Goal: Find specific fact: Find specific fact

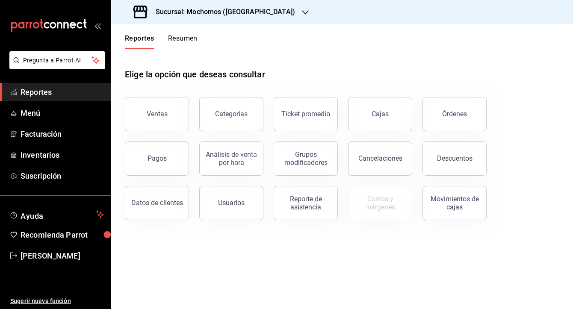
click at [176, 12] on h3 "Sucursal: Mochomos ([GEOGRAPHIC_DATA])" at bounding box center [222, 12] width 146 height 10
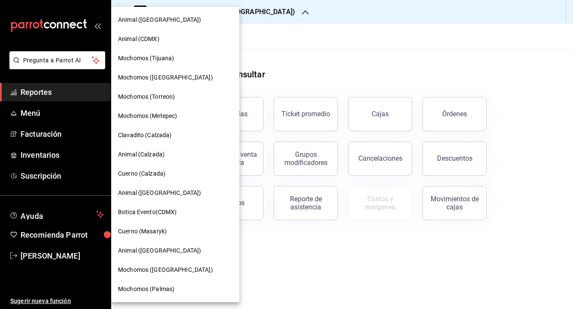
scroll to position [58, 0]
click at [153, 227] on div "Cuerno (Masaryk)" at bounding box center [175, 231] width 128 height 19
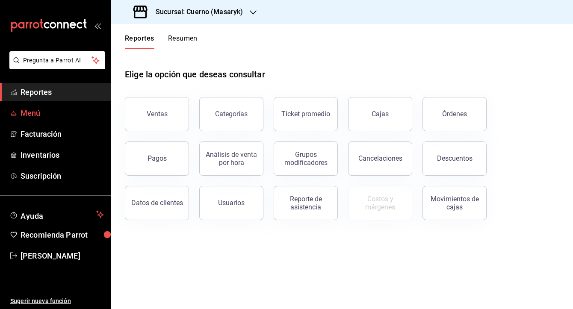
click at [39, 108] on span "Menú" at bounding box center [62, 113] width 83 height 12
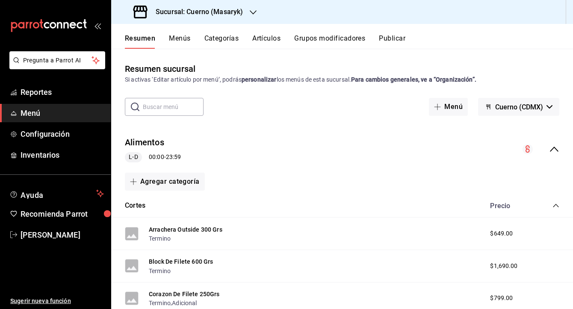
click at [273, 35] on button "Artículos" at bounding box center [266, 41] width 28 height 15
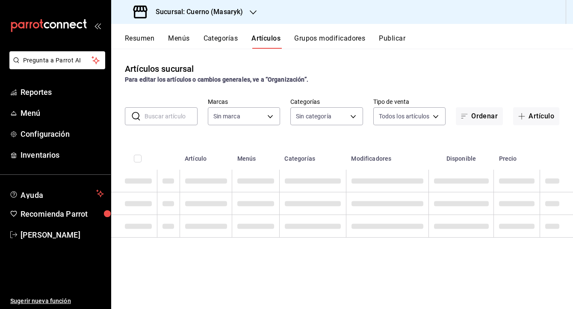
type input "4ea0d660-02b3-4785-bb88-48b5ef6e196c"
click at [173, 116] on input "text" at bounding box center [171, 116] width 53 height 17
type input "c67b51a2-384c-483e-a5be-40afd3eac247,ec1a4520-4a99-4810-921e-4abf40ebc8c6,cd2d5…"
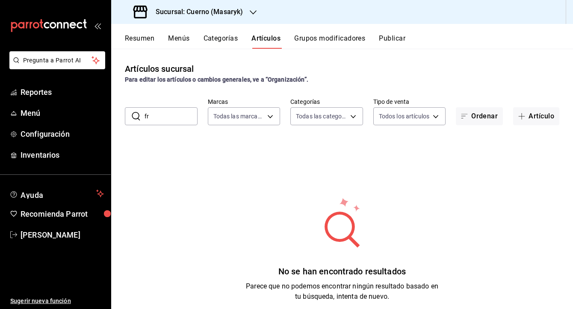
type input "f"
click at [222, 15] on h3 "Sucursal: Cuerno (Masaryk)" at bounding box center [196, 12] width 94 height 10
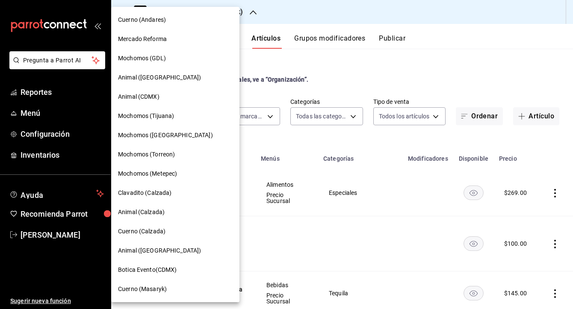
click at [159, 21] on span "Cuerno (Andares)" at bounding box center [142, 19] width 48 height 9
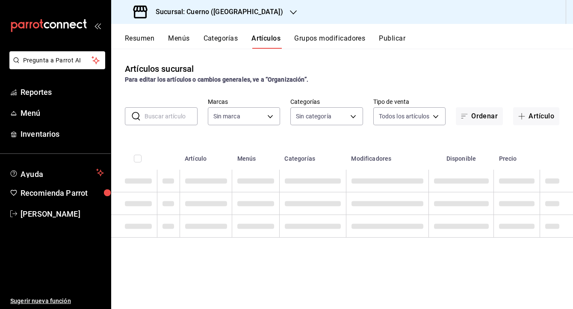
click at [184, 118] on input "text" at bounding box center [171, 116] width 53 height 17
type input "fri"
type input "c9e961b9-bc29-480f-a65c-324ff110f526"
type input "frijo"
type input "a99b9eb1-d5e4-4ca6-a53e-4c42022e859a,8d843363-7b8b-4002-90a0-c01944697fe5,d20f9…"
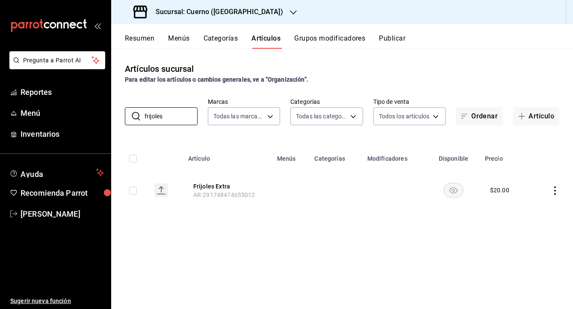
type input "frijoles"
click at [227, 11] on h3 "Sucursal: Cuerno ([GEOGRAPHIC_DATA])" at bounding box center [216, 12] width 134 height 10
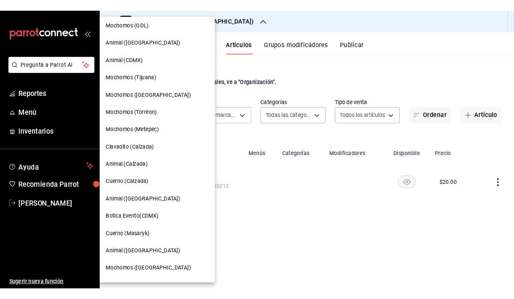
scroll to position [41, 0]
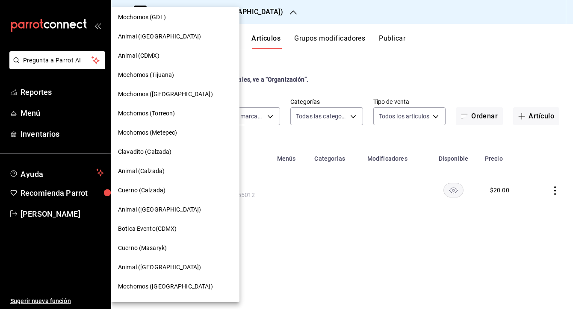
click at [144, 189] on span "Cuerno (Calzada)" at bounding box center [141, 190] width 47 height 9
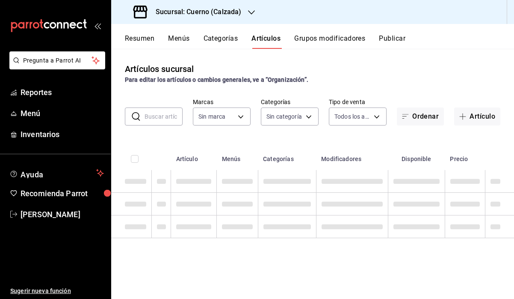
type input "b7ae777b-2dfc-42e0-9650-6cefdf37a424,c000f1c0-fb9f-4016-8e6a-f0d1e83e893d"
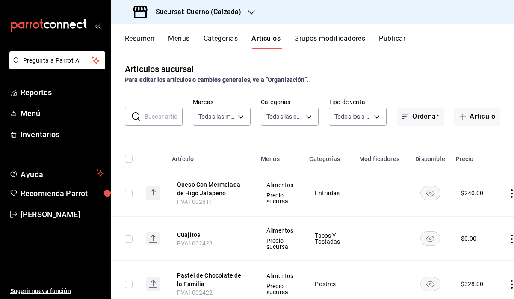
type input "560d4c35-d9fc-4089-91ff-402d238ea400,302845cf-2d1c-4fb1-9d9e-8d4a14396fbe,26243…"
click at [158, 119] on input "text" at bounding box center [164, 116] width 38 height 17
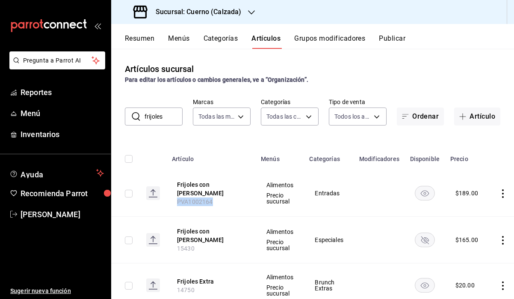
drag, startPoint x: 212, startPoint y: 196, endPoint x: 172, endPoint y: 196, distance: 40.2
click at [172, 196] on th "Frijoles con Veneno PVA1002164" at bounding box center [211, 193] width 89 height 47
copy span "PVA1002164"
drag, startPoint x: 166, startPoint y: 116, endPoint x: 115, endPoint y: 116, distance: 50.5
click at [115, 116] on div "​ e ​ Marcas Todas las marcas, Sin marca b7ae777b-2dfc-42e0-9650-6cefdf37a424,c…" at bounding box center [312, 111] width 403 height 27
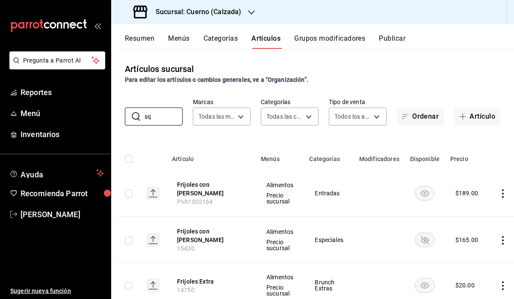
type input "s"
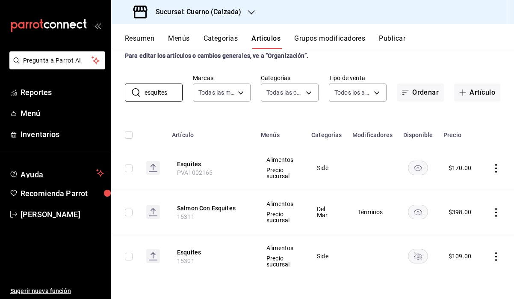
scroll to position [24, 0]
drag, startPoint x: 213, startPoint y: 173, endPoint x: 169, endPoint y: 173, distance: 44.1
click at [169, 173] on th "Esquites PVA1002165" at bounding box center [211, 168] width 89 height 44
copy span "PVA1002165"
drag, startPoint x: 172, startPoint y: 93, endPoint x: 140, endPoint y: 93, distance: 31.2
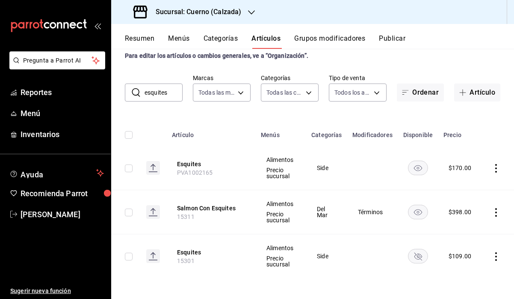
click at [140, 93] on div "​ esquites ​" at bounding box center [154, 92] width 58 height 18
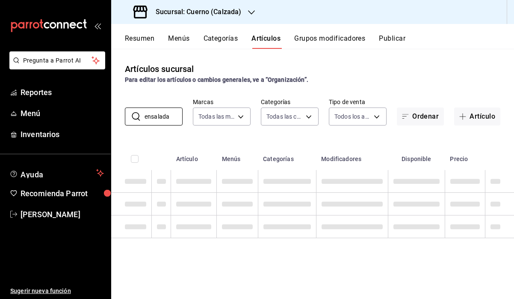
scroll to position [0, 0]
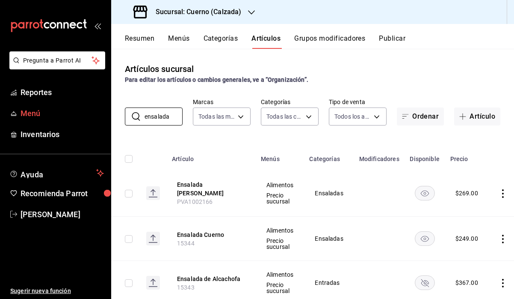
drag, startPoint x: 172, startPoint y: 116, endPoint x: 95, endPoint y: 116, distance: 77.4
click at [95, 116] on div "Pregunta a Parrot AI Reportes Menú Inventarios Ayuda Recomienda Parrot [PERSON_…" at bounding box center [257, 149] width 514 height 299
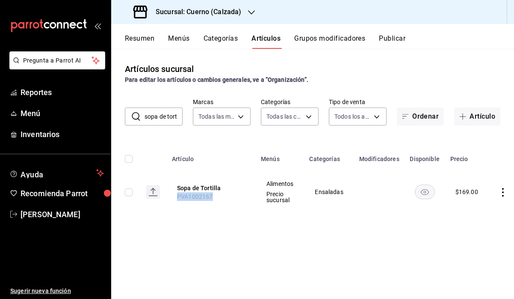
drag, startPoint x: 214, startPoint y: 197, endPoint x: 169, endPoint y: 197, distance: 44.5
click at [169, 197] on th "Sopa de Tortilla PVA1002167" at bounding box center [211, 192] width 89 height 44
copy span "PVA1002167"
drag, startPoint x: 145, startPoint y: 118, endPoint x: 244, endPoint y: 118, distance: 99.3
click at [244, 118] on div "​ sopa de tortilla ​ Marcas Todas las marcas, Sin marca b7ae777b-2dfc-42e0-9650…" at bounding box center [312, 111] width 403 height 27
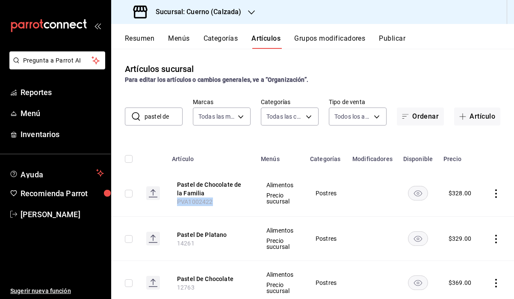
drag, startPoint x: 173, startPoint y: 204, endPoint x: 231, endPoint y: 204, distance: 57.8
click at [231, 204] on th "Pastel de Chocolate de la Familia PVA1002422" at bounding box center [211, 193] width 89 height 47
copy span "PVA1002422"
drag, startPoint x: 175, startPoint y: 114, endPoint x: 92, endPoint y: 114, distance: 83.4
click at [92, 114] on div "Pregunta a Parrot AI Reportes Menú Inventarios Ayuda Recomienda Parrot [PERSON_…" at bounding box center [257, 149] width 514 height 299
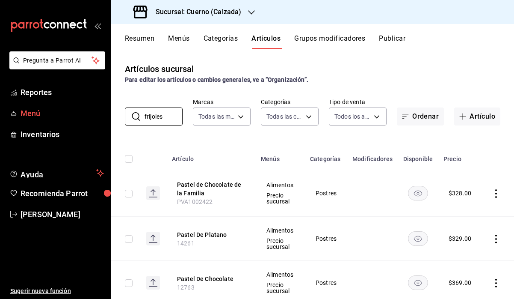
type input "frijoles"
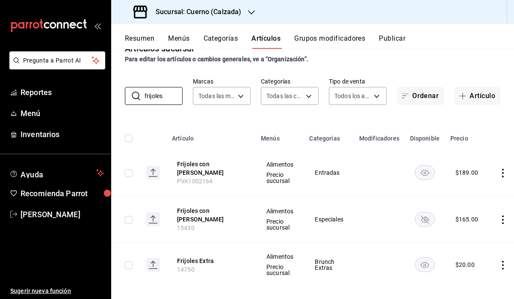
scroll to position [19, 0]
